Goal: Information Seeking & Learning: Learn about a topic

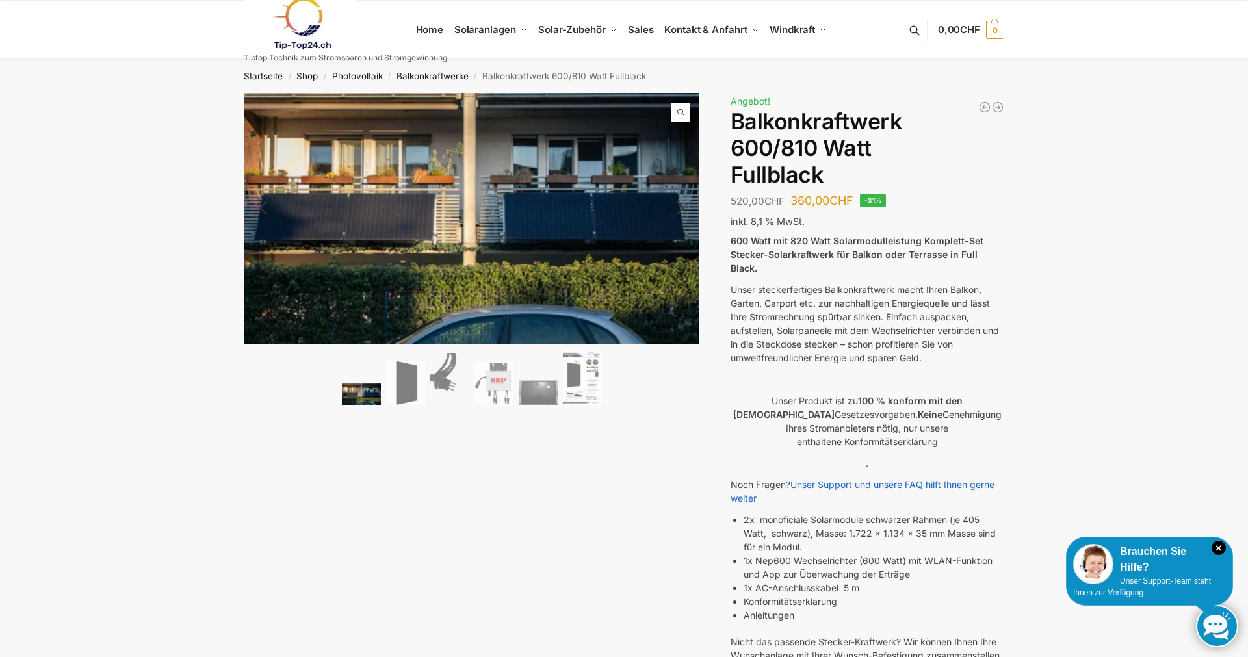
click at [379, 394] on img at bounding box center [361, 394] width 39 height 21
click at [398, 385] on img at bounding box center [405, 383] width 39 height 45
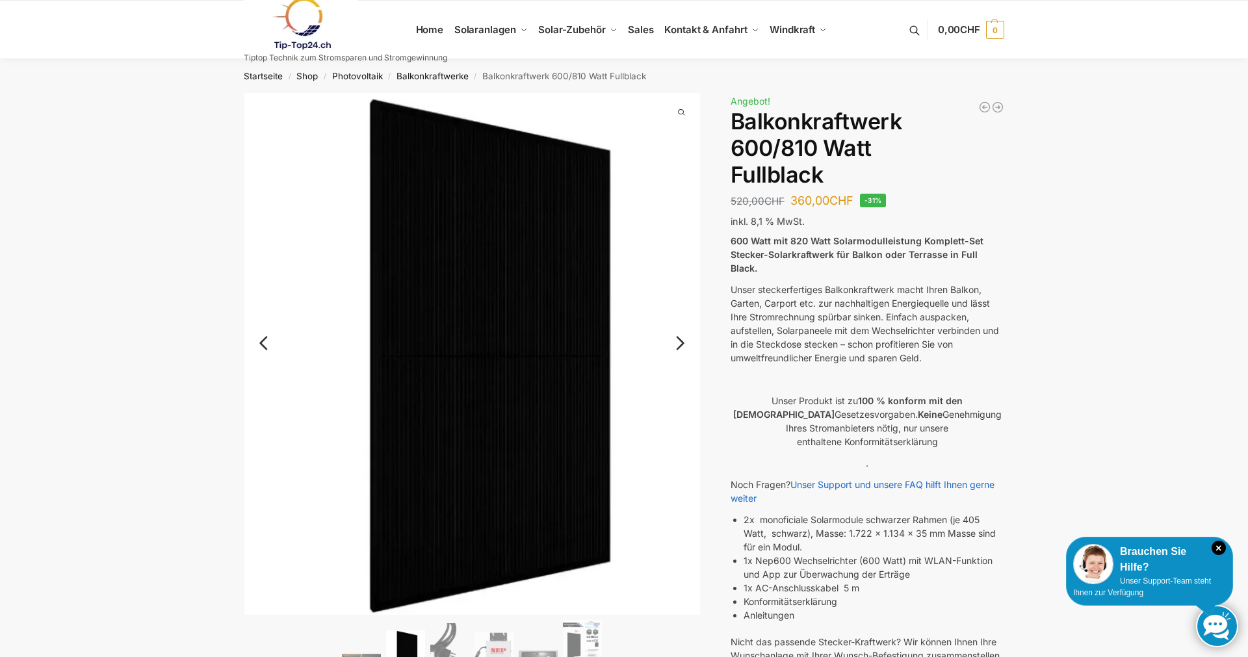
click at [683, 343] on link "Next" at bounding box center [679, 349] width 44 height 13
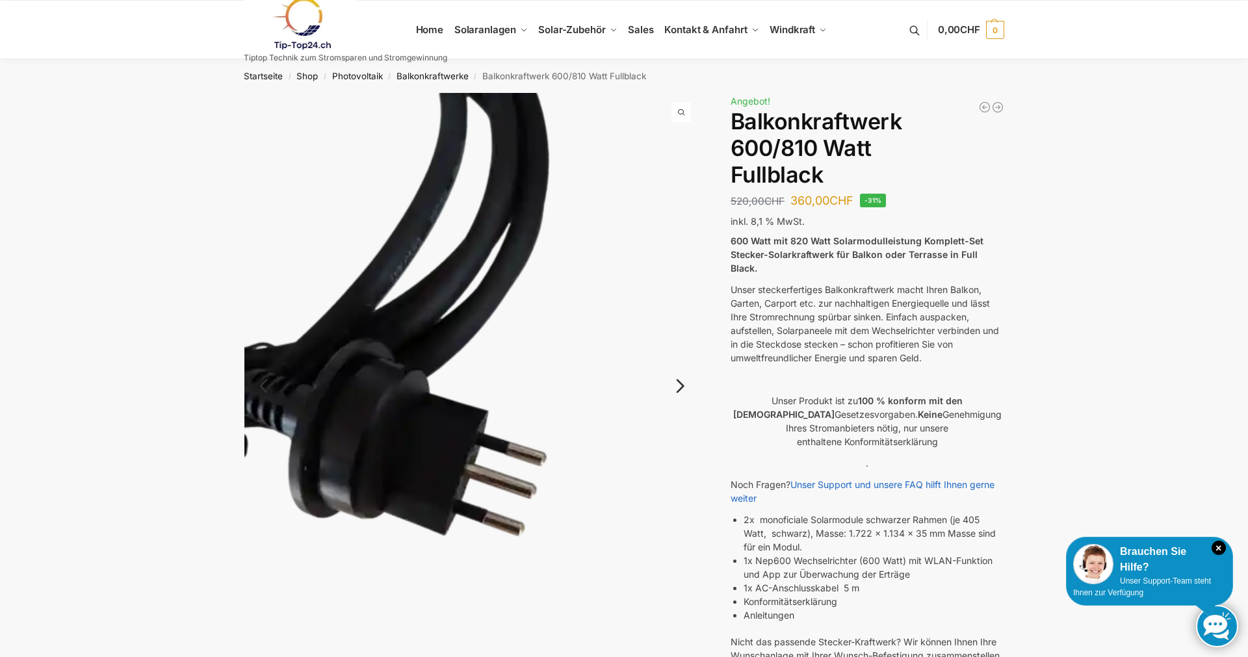
click at [679, 341] on img at bounding box center [472, 397] width 456 height 608
click at [685, 393] on link "Next" at bounding box center [679, 392] width 44 height 13
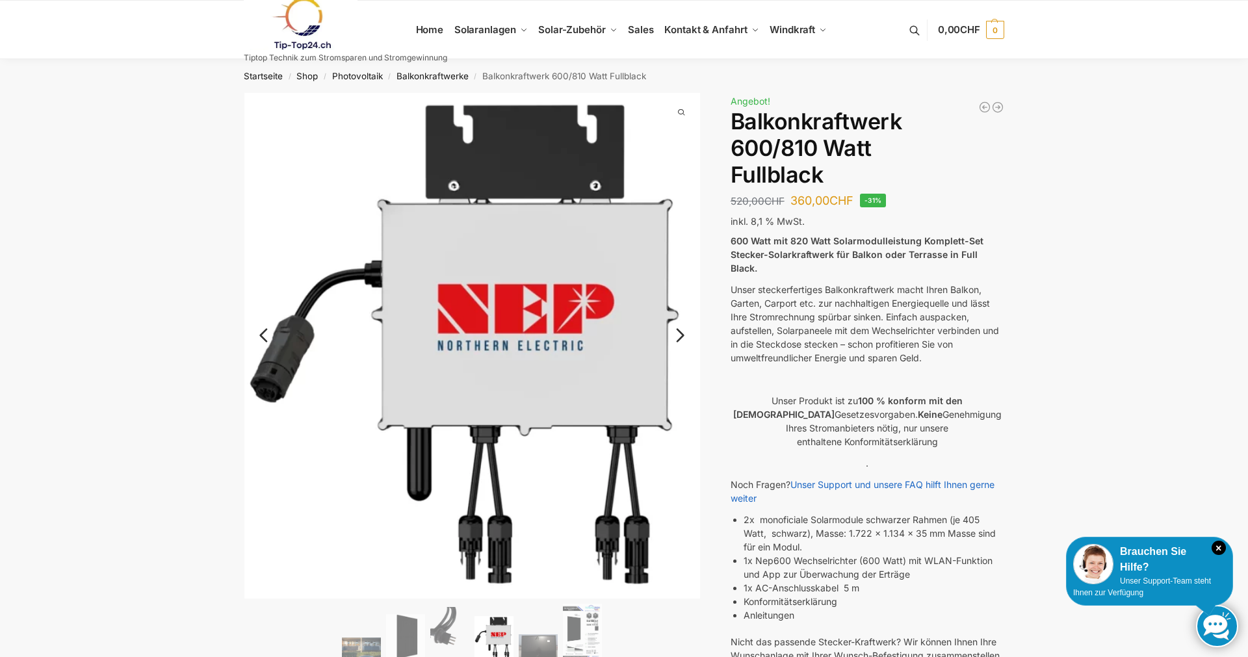
click at [678, 336] on link "Next" at bounding box center [679, 342] width 44 height 13
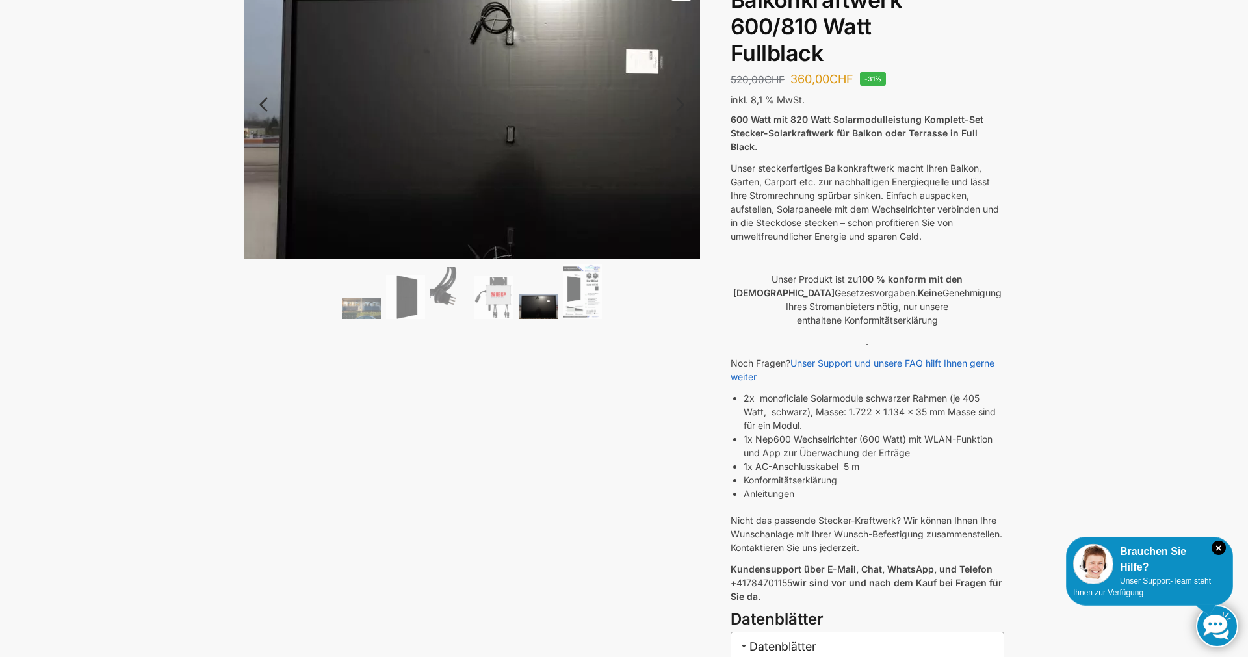
scroll to position [133, 0]
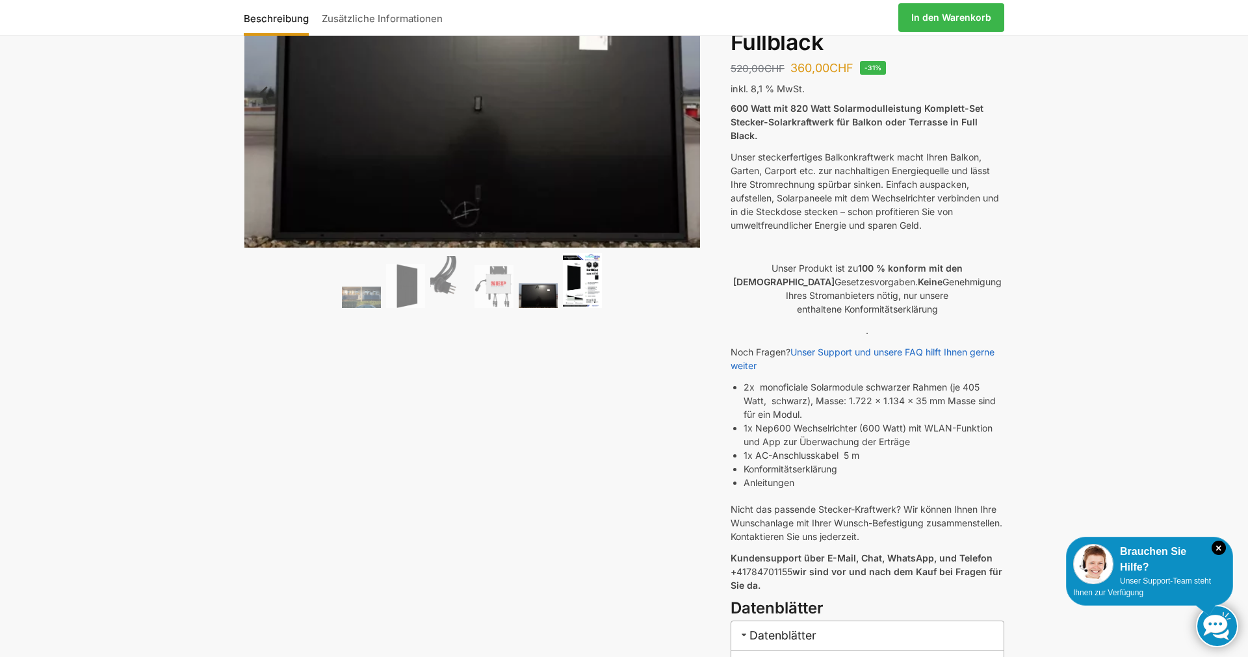
click at [584, 293] on img at bounding box center [582, 280] width 39 height 55
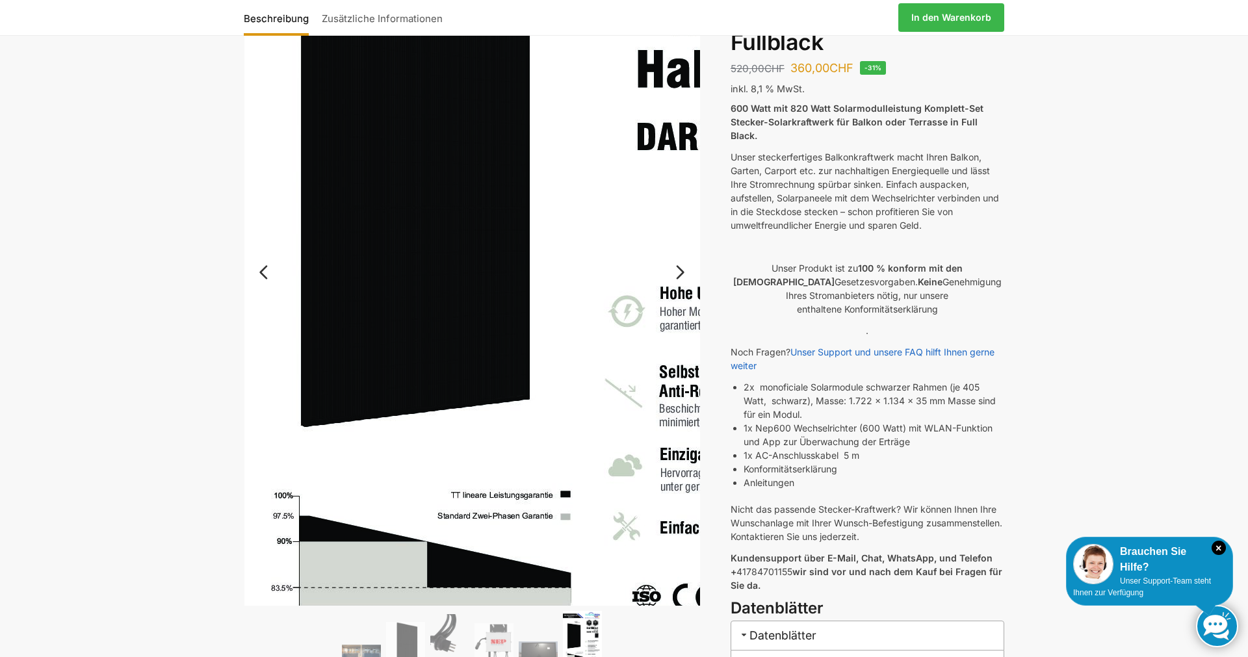
click at [293, 343] on img at bounding box center [563, 252] width 688 height 973
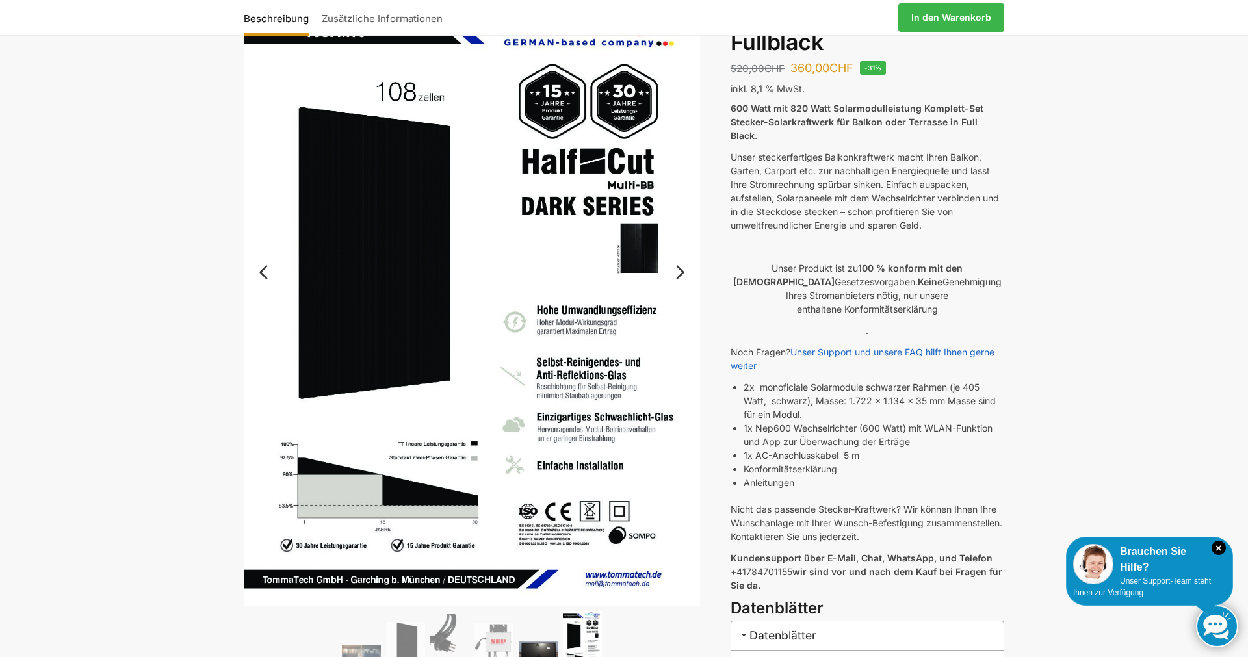
click at [538, 642] on img at bounding box center [538, 654] width 39 height 25
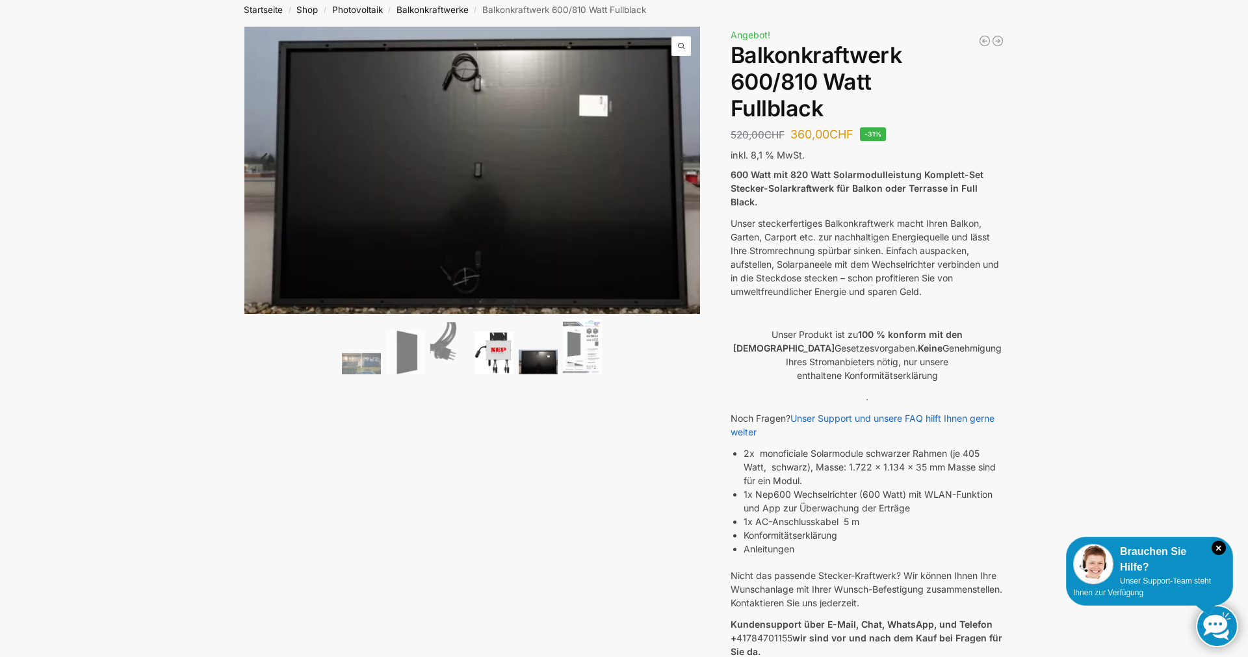
scroll to position [0, 0]
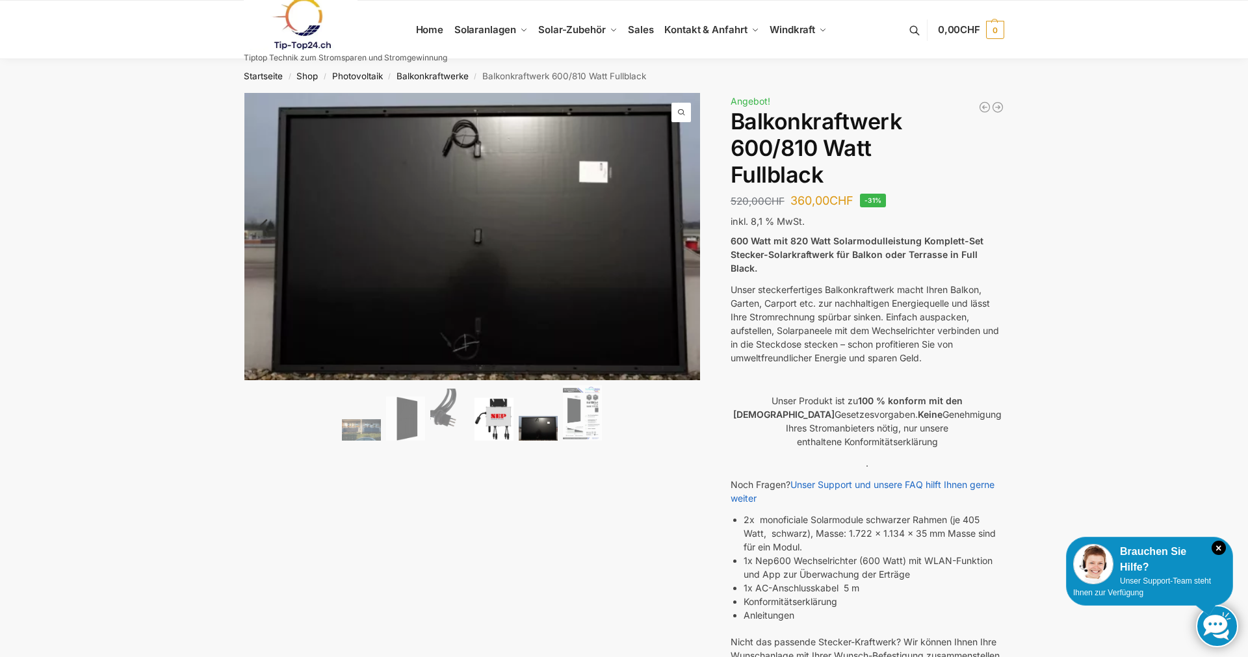
click at [493, 422] on img at bounding box center [494, 419] width 39 height 43
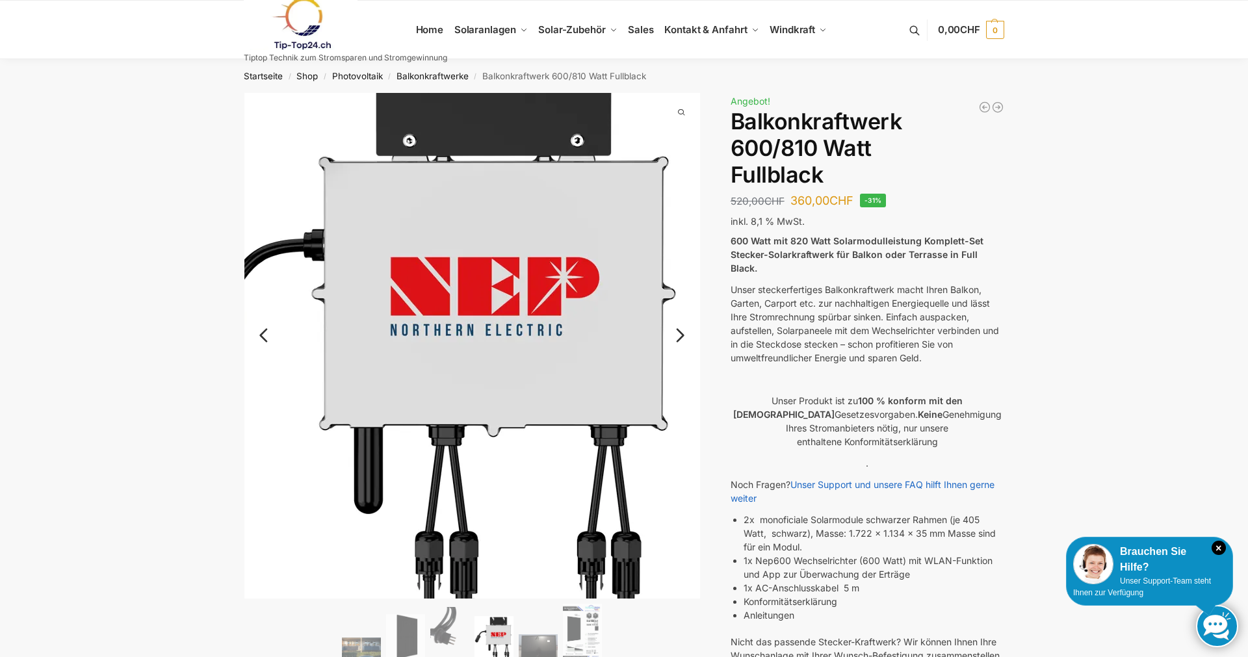
click at [693, 430] on img at bounding box center [431, 330] width 541 height 599
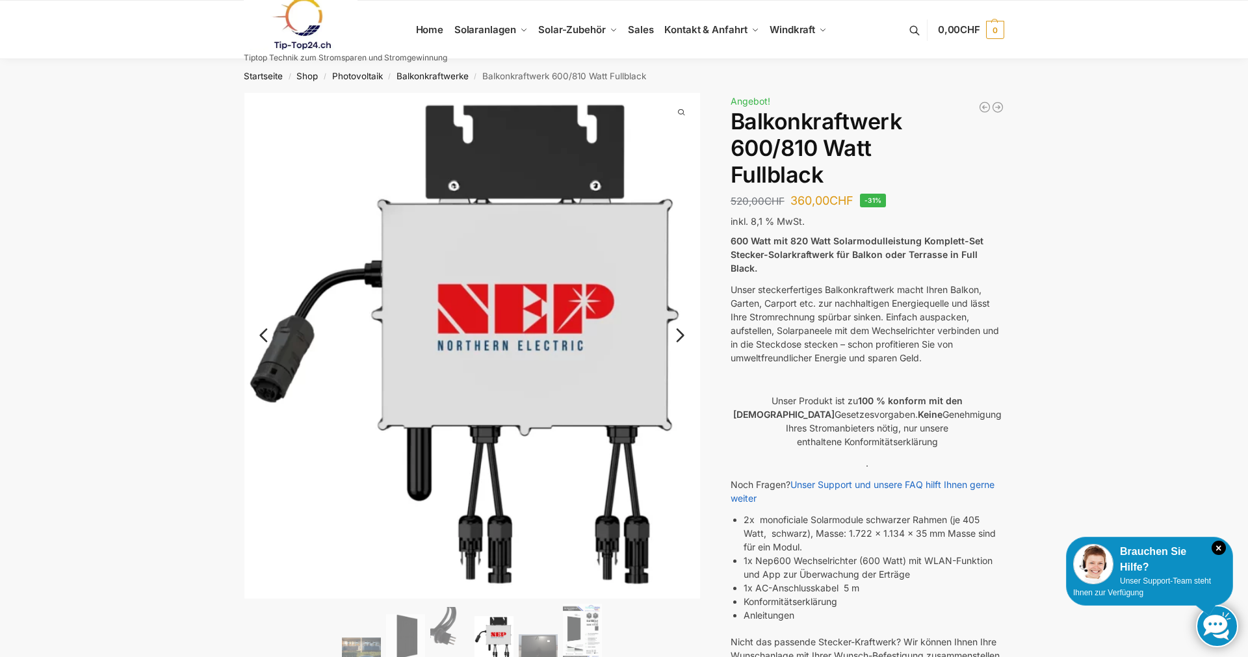
click at [533, 650] on img at bounding box center [538, 647] width 39 height 25
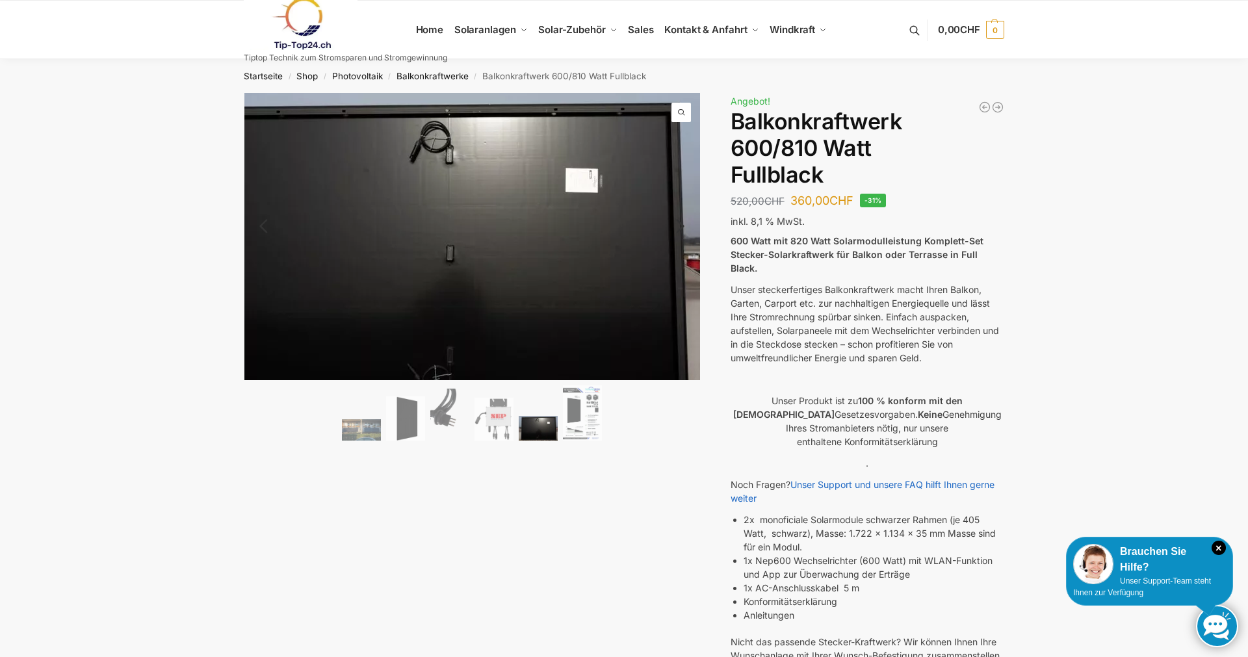
click at [678, 110] on span at bounding box center [682, 113] width 20 height 20
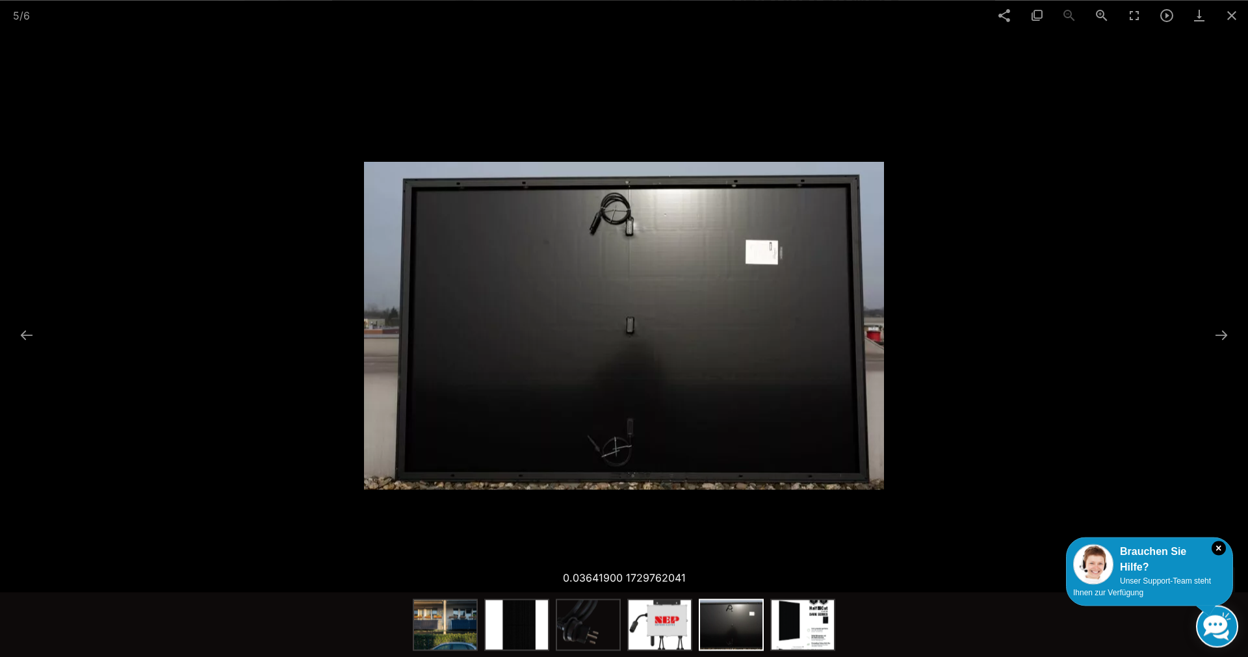
scroll to position [133, 0]
click at [1214, 330] on button at bounding box center [1221, 335] width 27 height 25
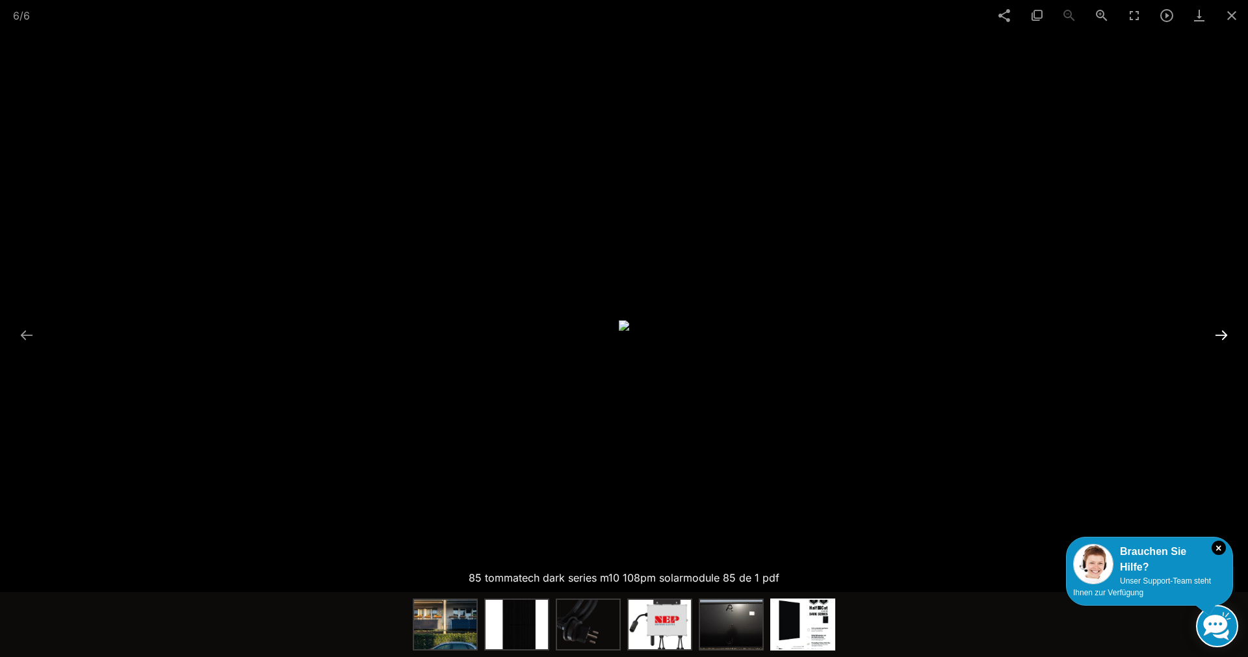
click at [1220, 334] on button at bounding box center [1221, 335] width 27 height 25
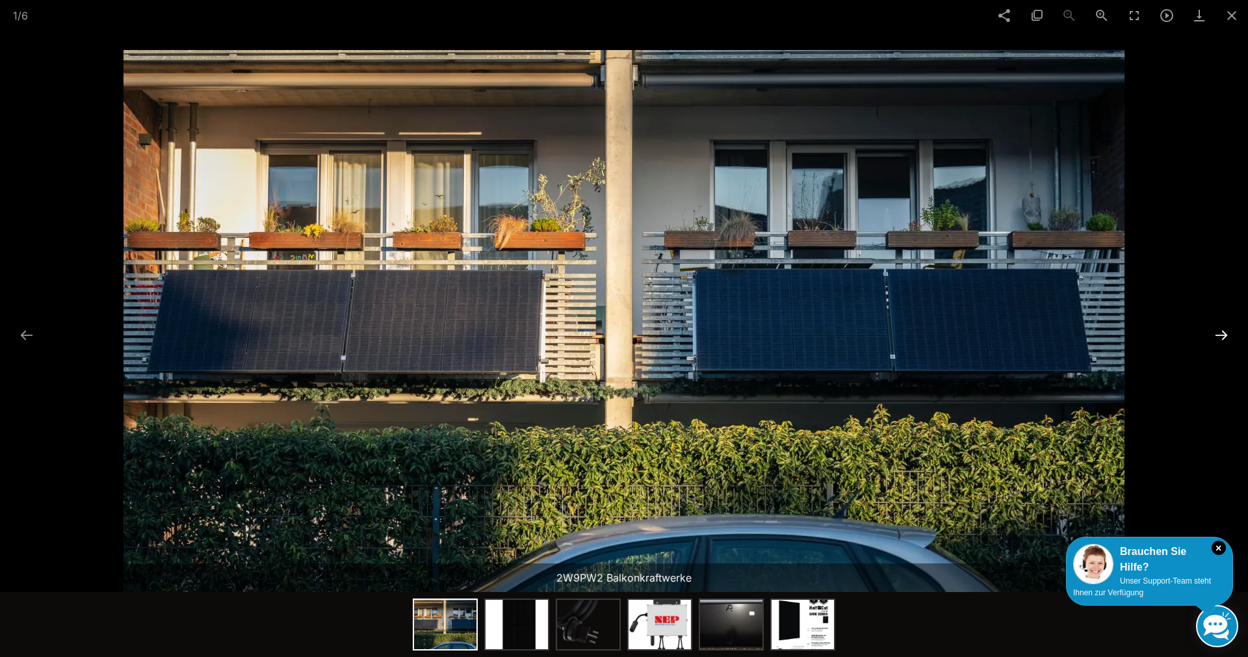
click at [1223, 333] on button at bounding box center [1221, 335] width 27 height 25
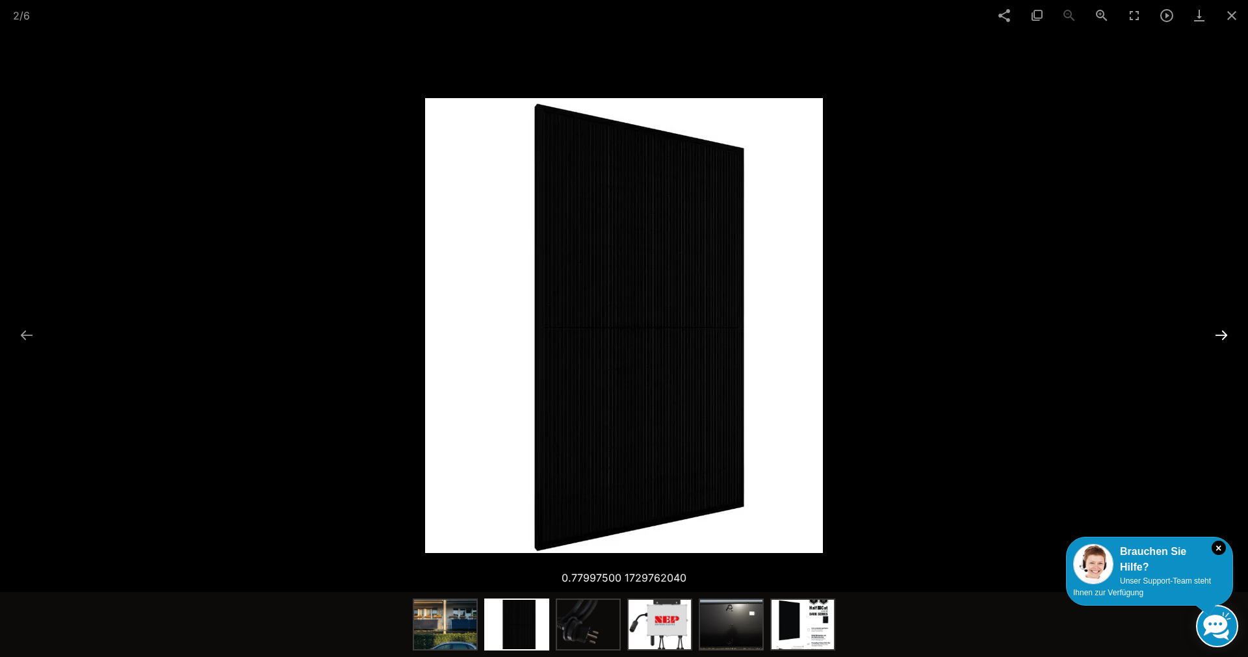
click at [1223, 333] on button at bounding box center [1221, 335] width 27 height 25
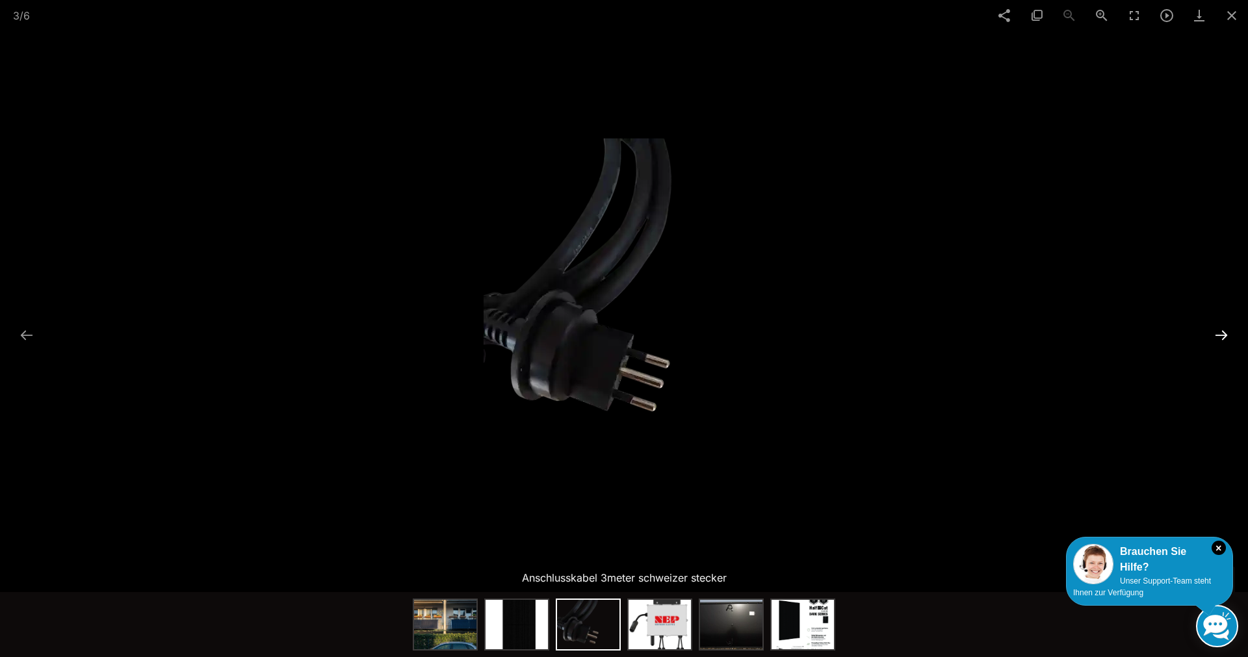
click at [1223, 333] on button at bounding box center [1221, 335] width 27 height 25
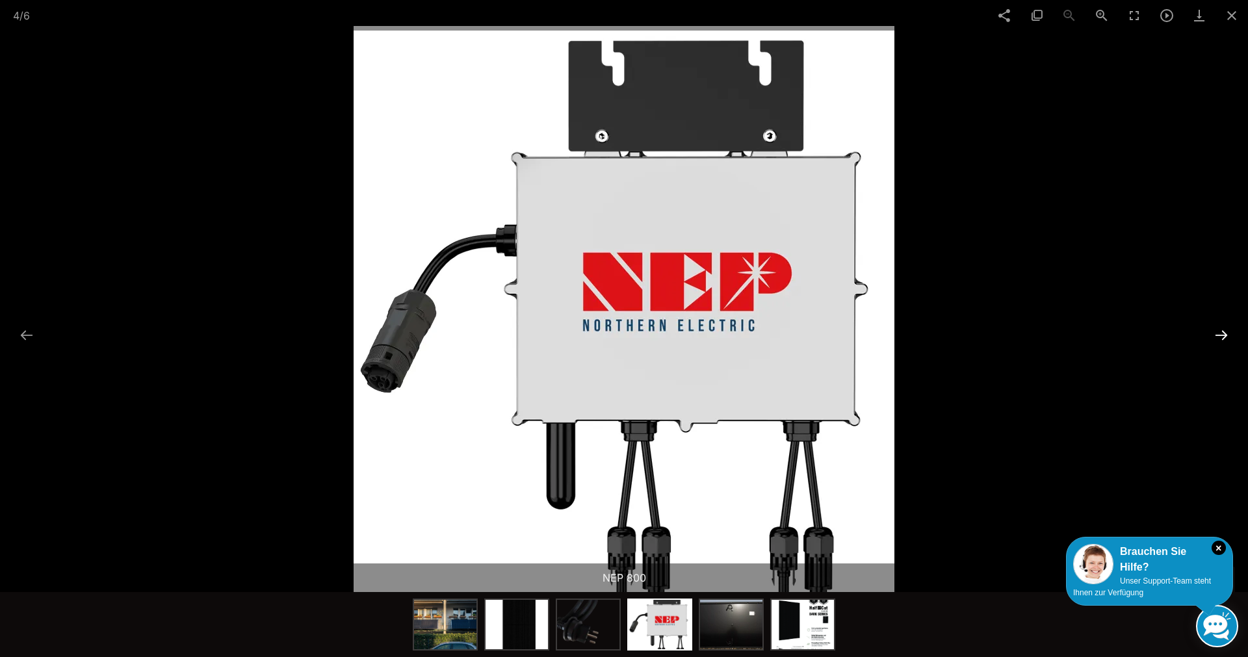
click at [1223, 333] on button at bounding box center [1221, 335] width 27 height 25
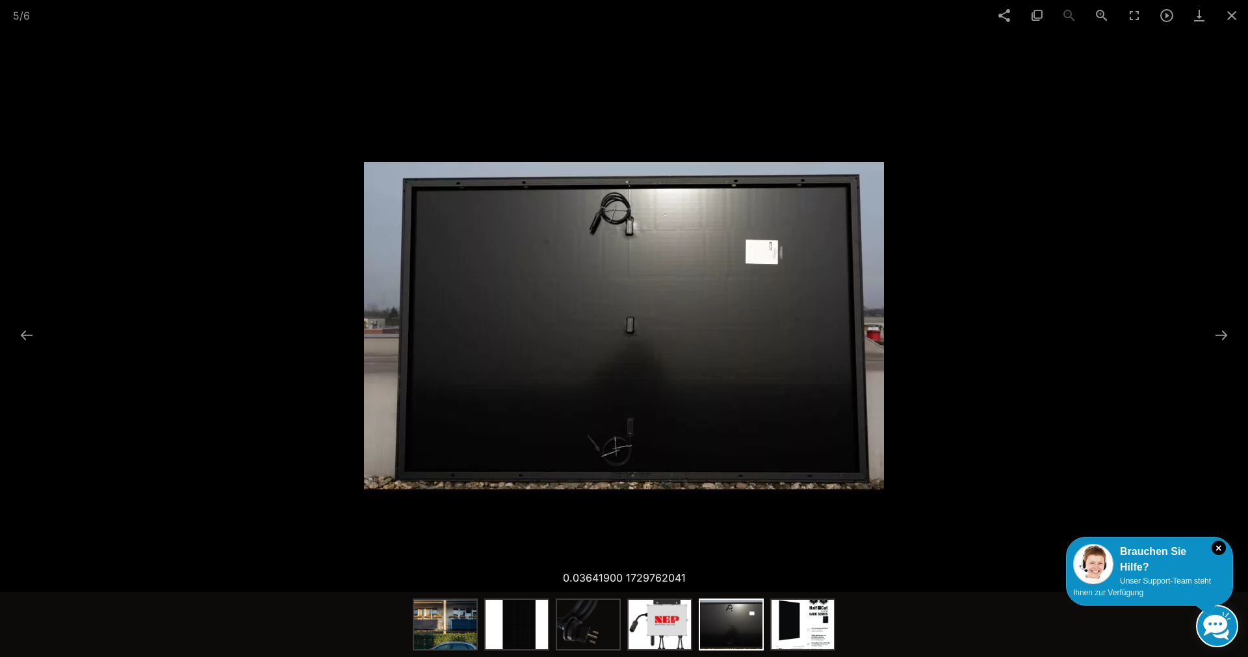
click at [778, 202] on img at bounding box center [624, 326] width 520 height 328
click at [767, 195] on img at bounding box center [624, 326] width 520 height 328
click at [829, 300] on img at bounding box center [624, 326] width 520 height 328
click at [829, 298] on img at bounding box center [624, 326] width 520 height 328
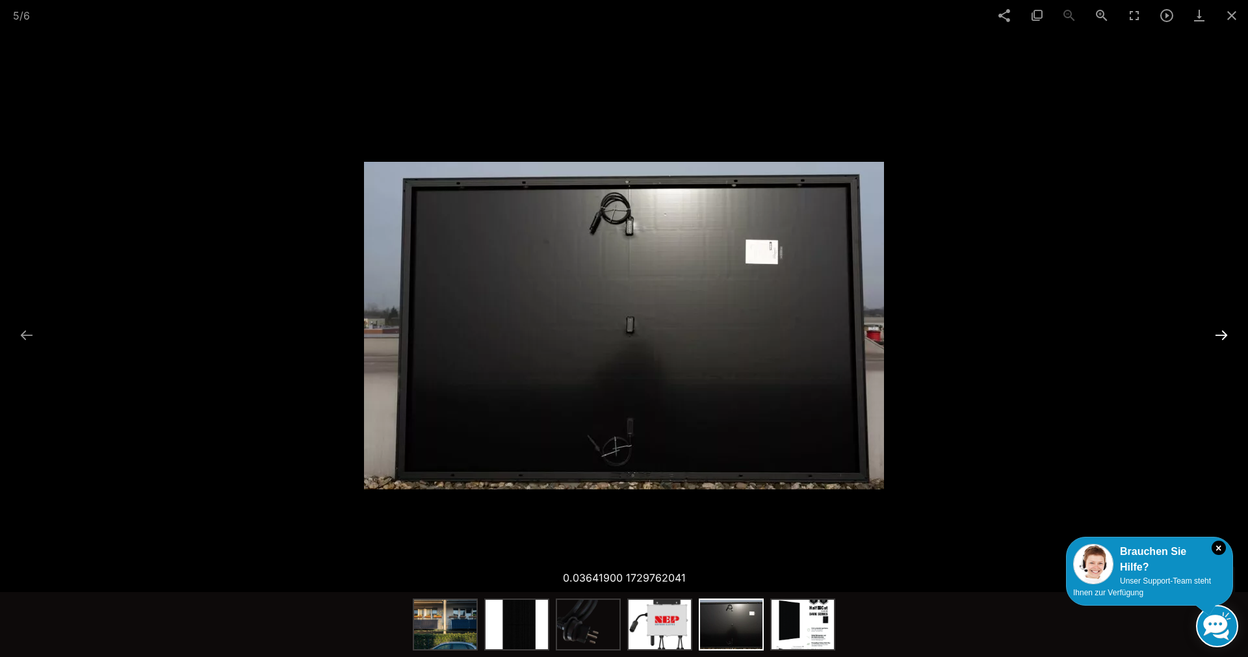
click at [1223, 337] on button at bounding box center [1221, 335] width 27 height 25
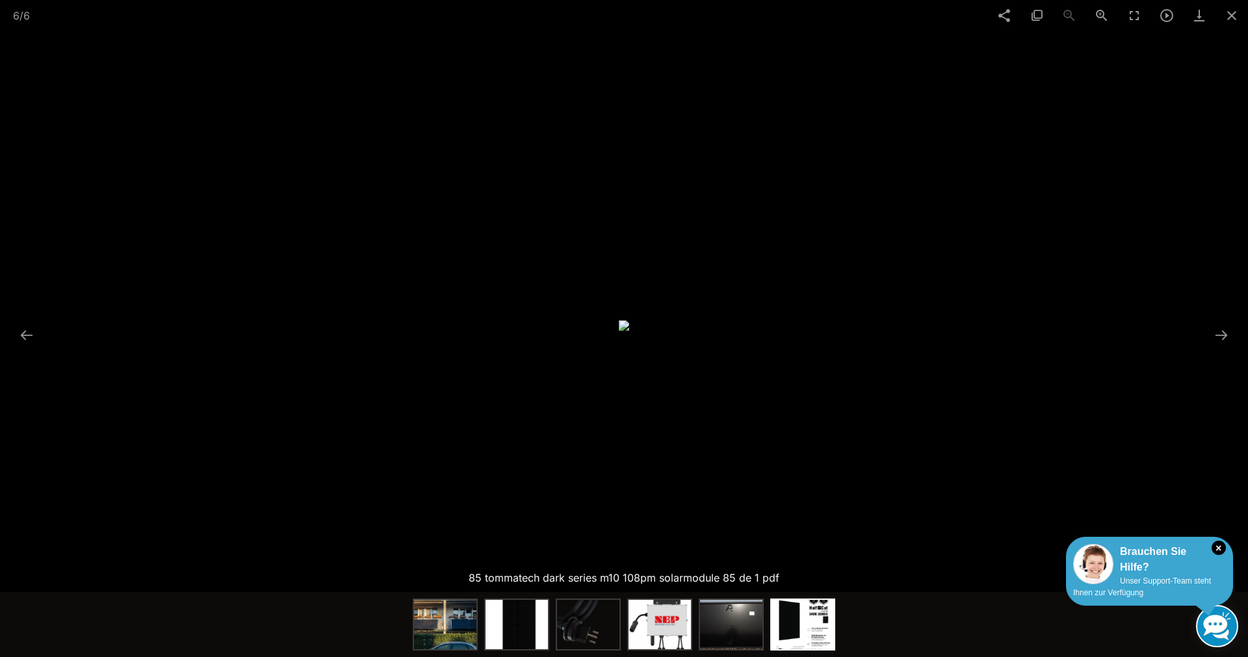
click at [1192, 560] on div "Brauchen Sie Hilfe?" at bounding box center [1149, 559] width 153 height 31
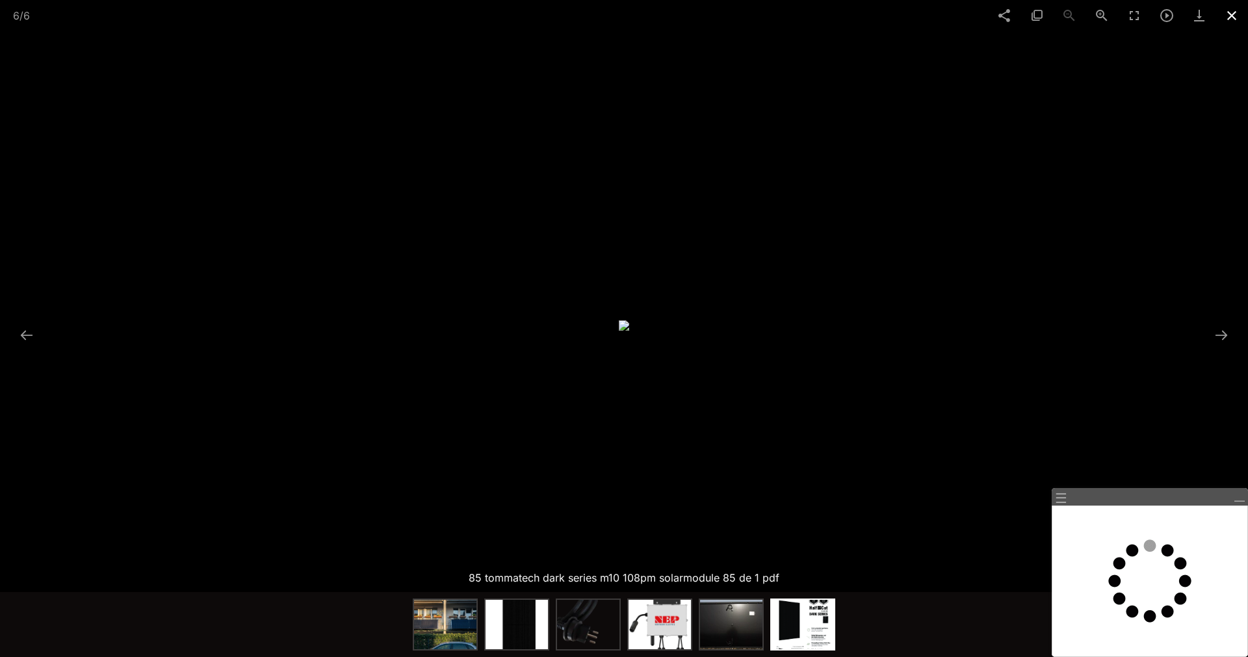
drag, startPoint x: 1230, startPoint y: 8, endPoint x: 1230, endPoint y: 16, distance: 7.8
click at [1230, 11] on span at bounding box center [1232, 15] width 33 height 31
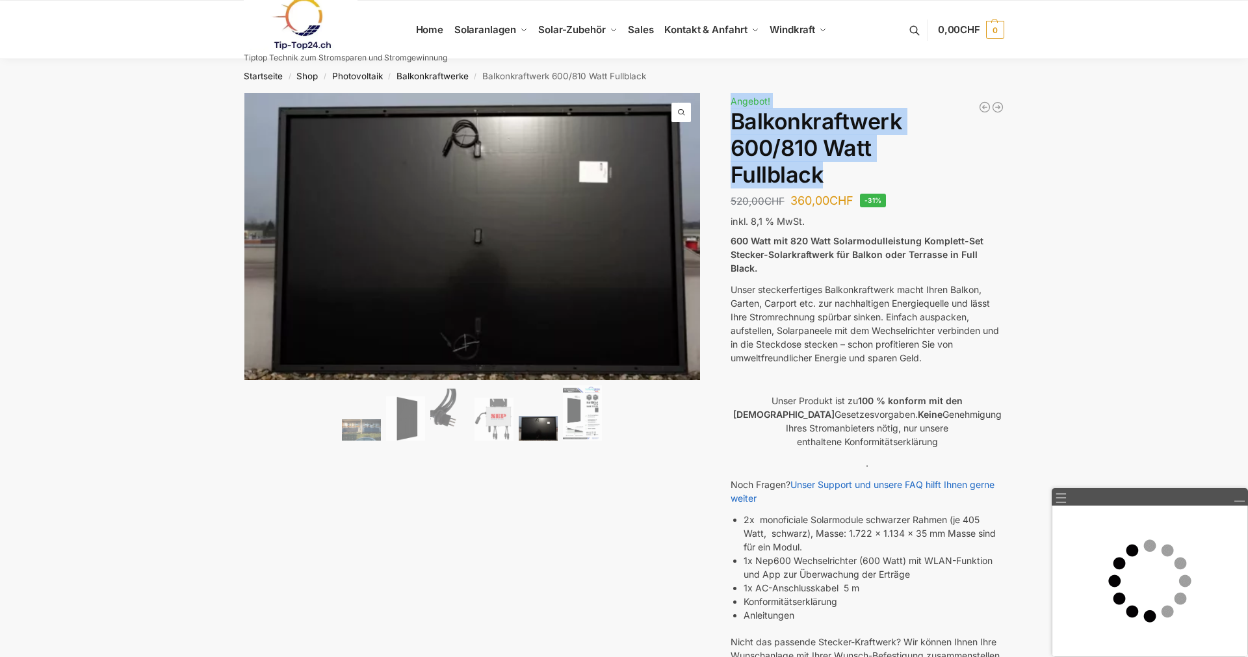
drag, startPoint x: 730, startPoint y: 112, endPoint x: 850, endPoint y: 167, distance: 132.7
click at [850, 167] on div "🔍 Previous Next Beschreibung Zusätzliche Informationen 520,00 CHF Ursprüngliche…" at bounding box center [624, 534] width 815 height 882
copy div "Balkonkraftwerk 405/600 Watt erweiterbar 375,00 CHF Ursprünglicher Preis war: 3…"
